Goal: Task Accomplishment & Management: Manage account settings

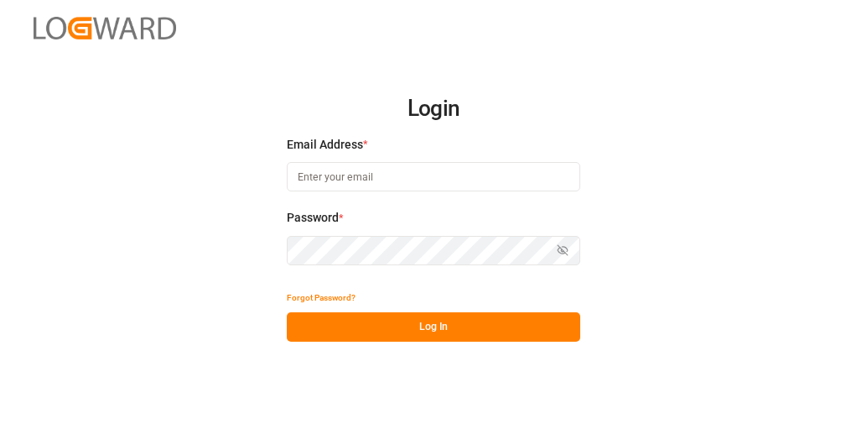
type input "[PERSON_NAME][EMAIL_ADDRESS][DATE][DOMAIN_NAME]"
click at [357, 320] on button "Log In" at bounding box center [434, 326] width 294 height 29
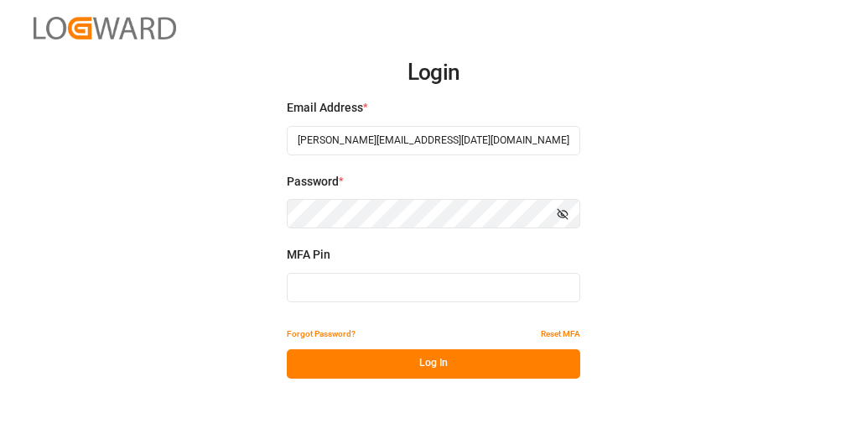
click at [408, 295] on input at bounding box center [434, 287] width 294 height 29
type input "8"
type input "703864"
click at [337, 357] on button "Log In" at bounding box center [434, 363] width 294 height 29
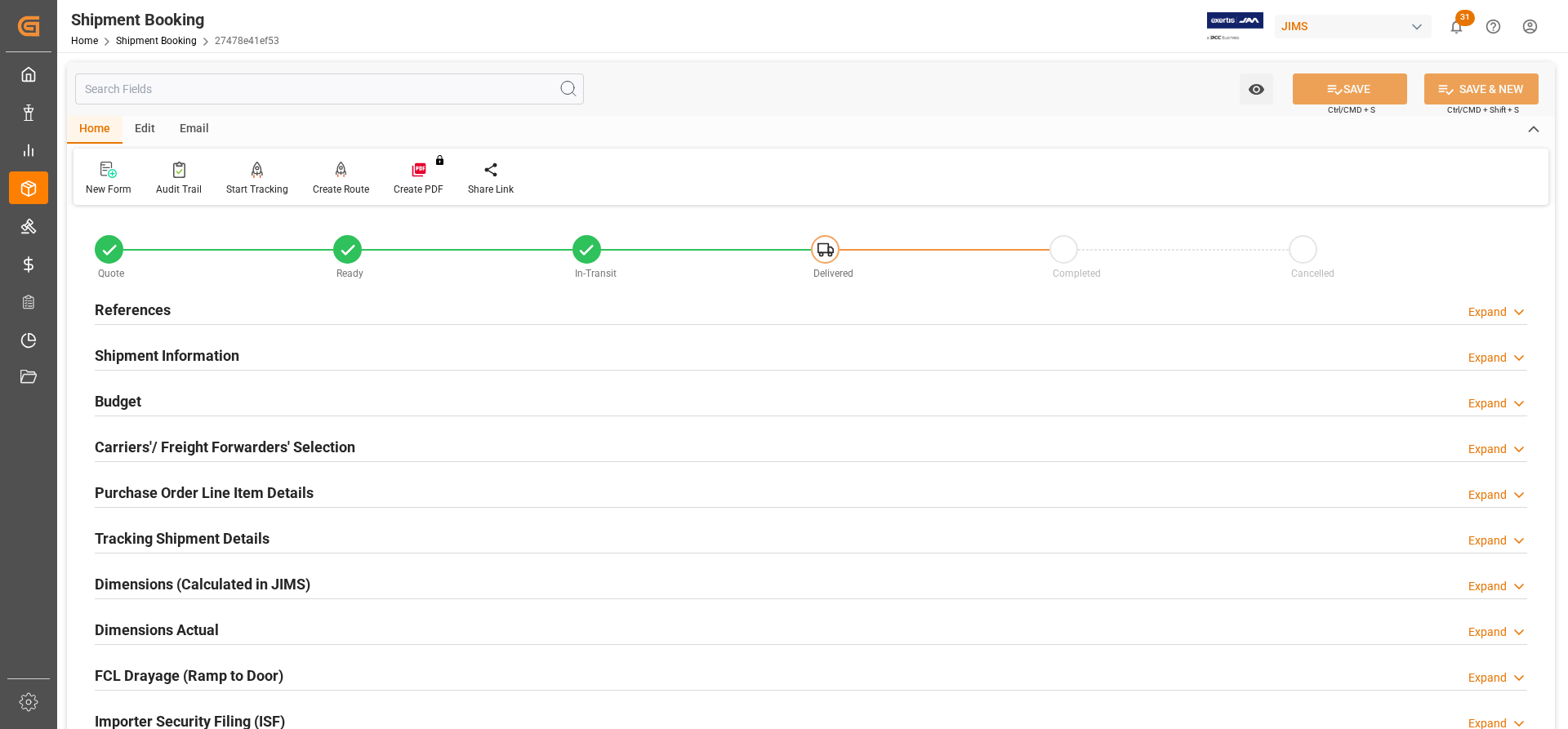
click at [131, 314] on h2 "References" at bounding box center [132, 310] width 76 height 22
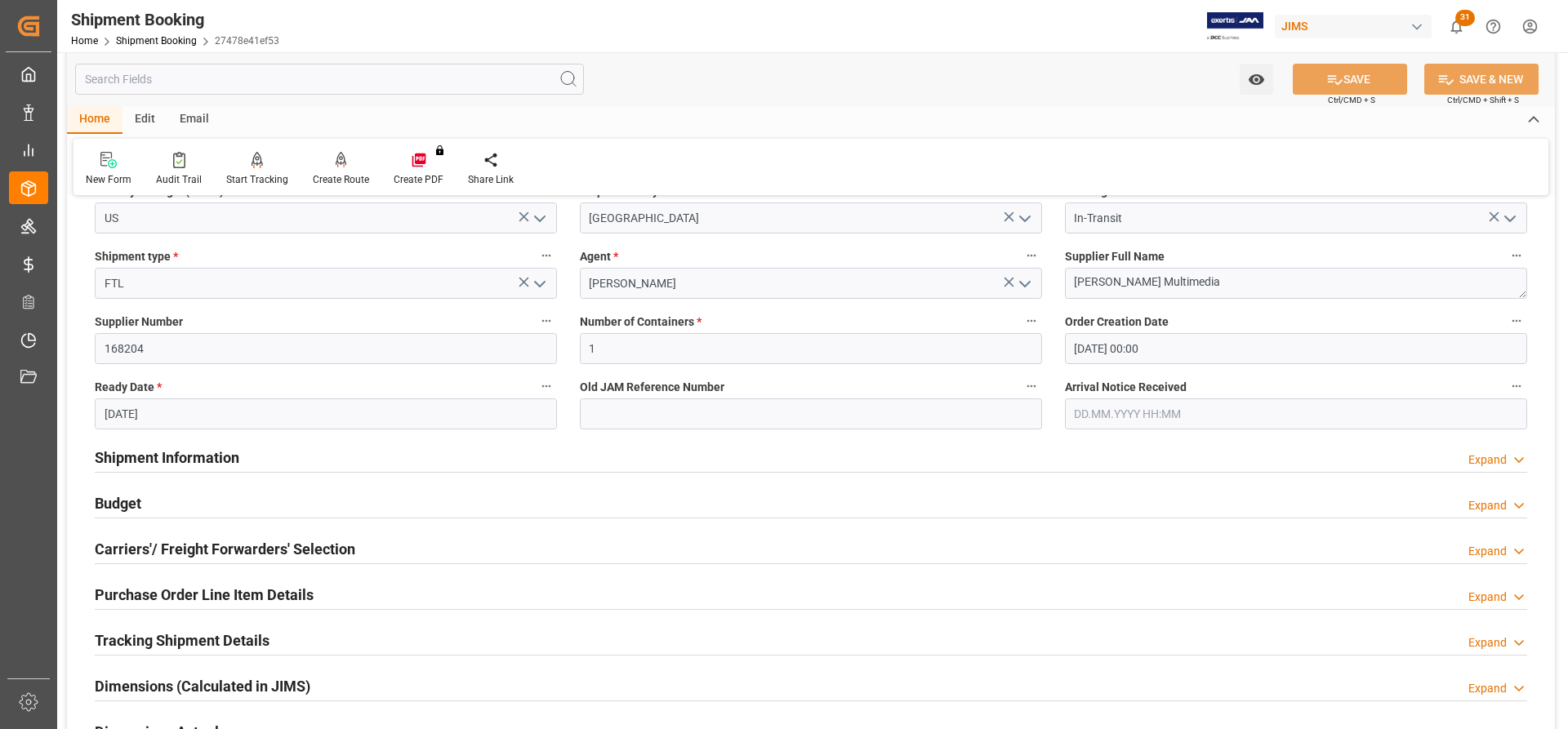
scroll to position [245, 0]
